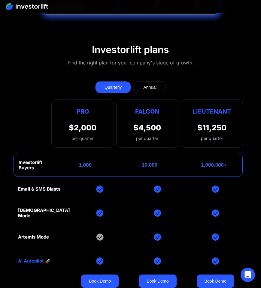
scroll to position [903, 0]
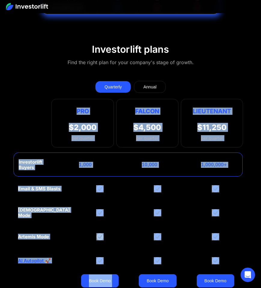
drag, startPoint x: 52, startPoint y: 98, endPoint x: 174, endPoint y: 250, distance: 195.1
click at [174, 250] on div "Quarterly Annual Plans Pro $2,000 per quarter Pro Falcon Ltnt. Users 3 10 Unltd…" at bounding box center [130, 210] width 225 height 270
click at [177, 241] on div "Email & SMS Blasts God Mode Artemis Mode AI Autopilot 🚀 Book Demo Book Demo Boo…" at bounding box center [130, 261] width 225 height 168
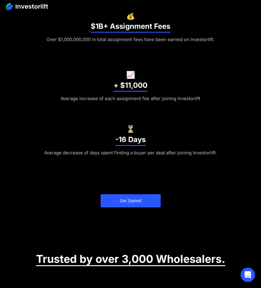
scroll to position [0, 0]
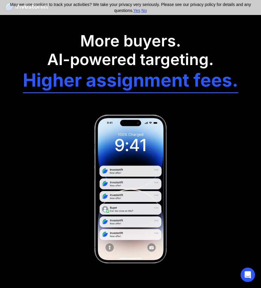
click at [136, 10] on link "Yes" at bounding box center [136, 10] width 7 height 5
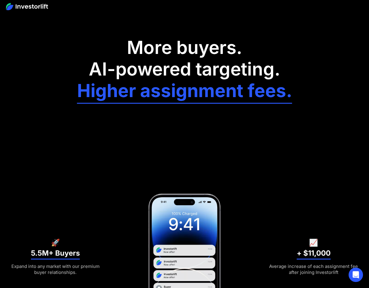
click at [183, 152] on div "More buyers. AI-powered targeting. Higher assignment fees. 🚀 5.5M+ Buyers Expan…" at bounding box center [185, 201] width 350 height 335
